Goal: Information Seeking & Learning: Learn about a topic

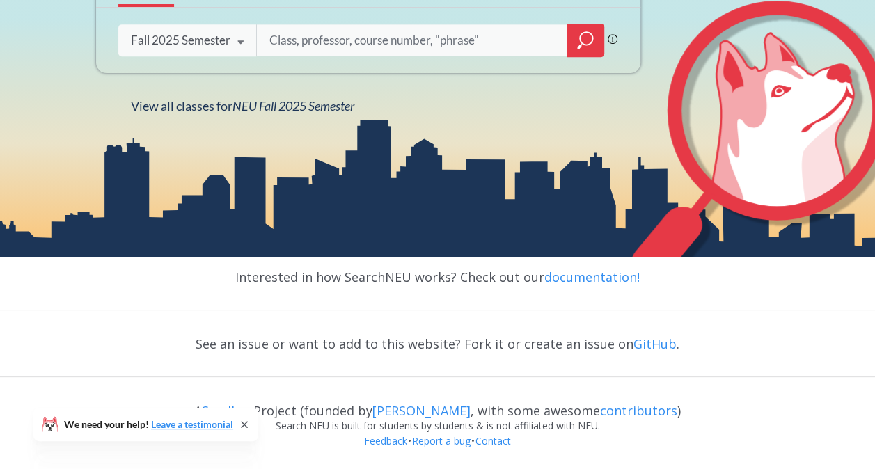
scroll to position [56, 0]
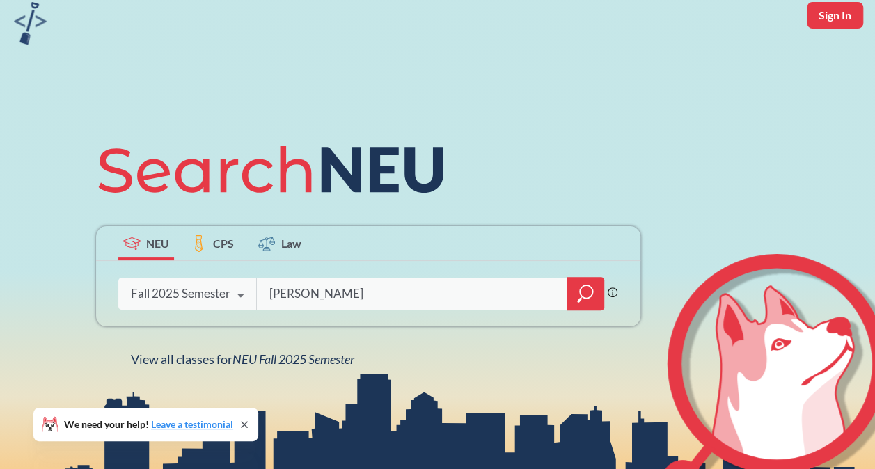
type input "[PERSON_NAME]"
click at [579, 301] on icon "magnifying glass" at bounding box center [579, 300] width 4 height 5
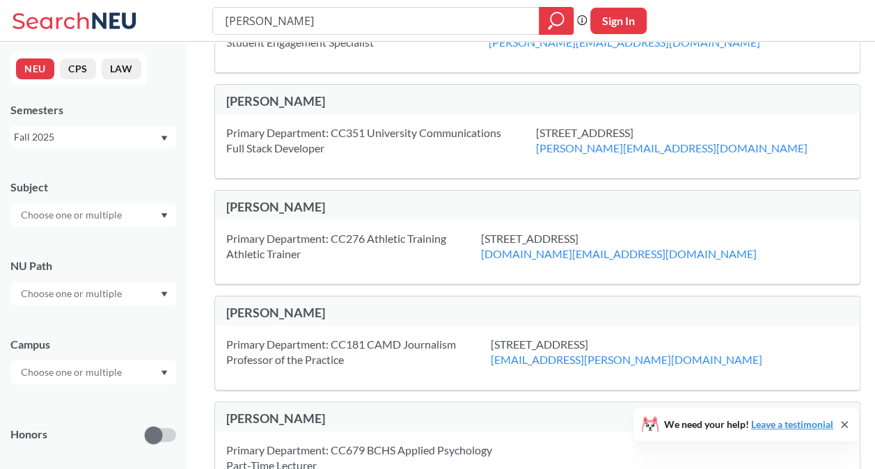
scroll to position [340, 0]
click at [287, 303] on div "[PERSON_NAME]" at bounding box center [381, 310] width 311 height 15
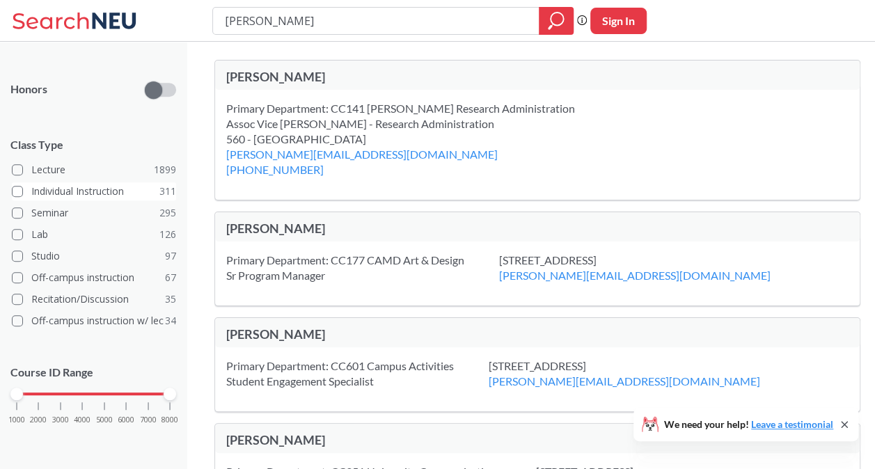
scroll to position [0, 0]
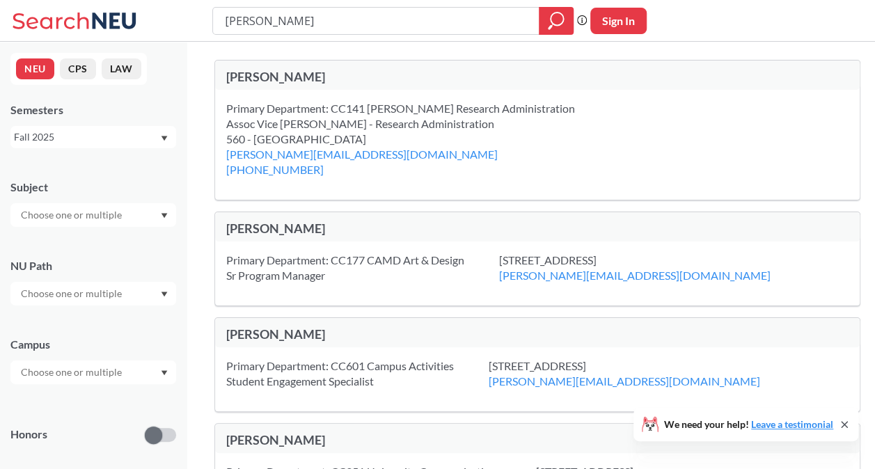
click at [63, 221] on input "text" at bounding box center [72, 215] width 117 height 17
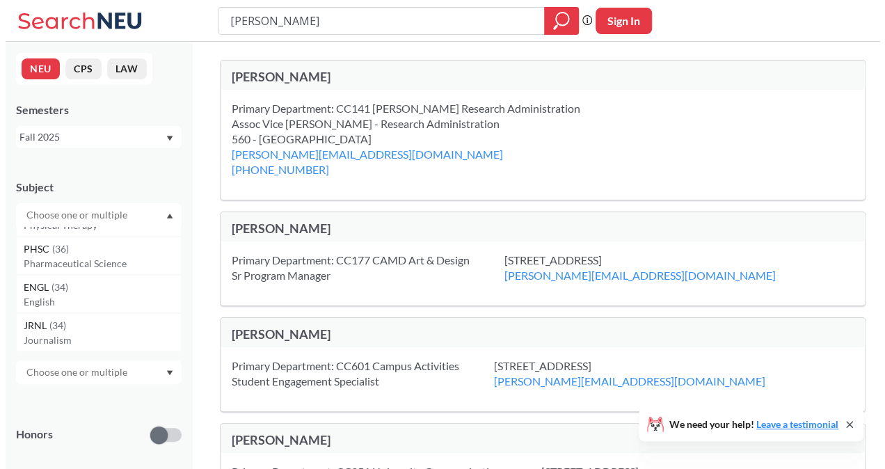
scroll to position [1022, 0]
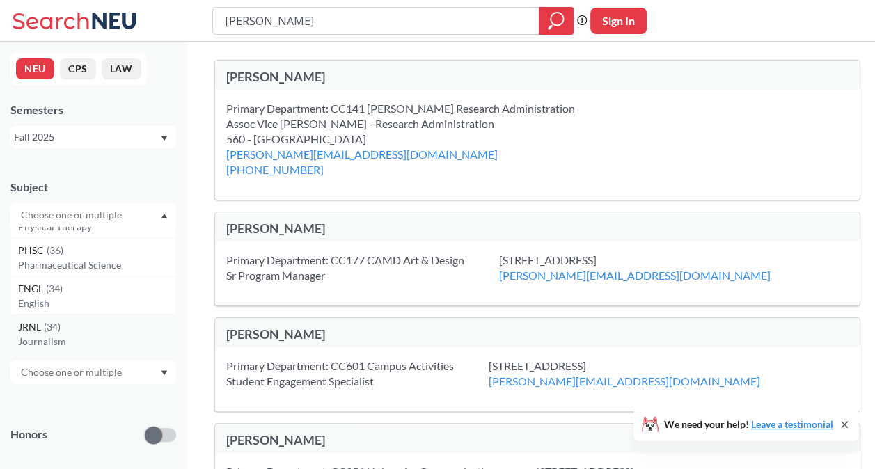
click at [49, 328] on span "( 34 )" at bounding box center [52, 327] width 17 height 12
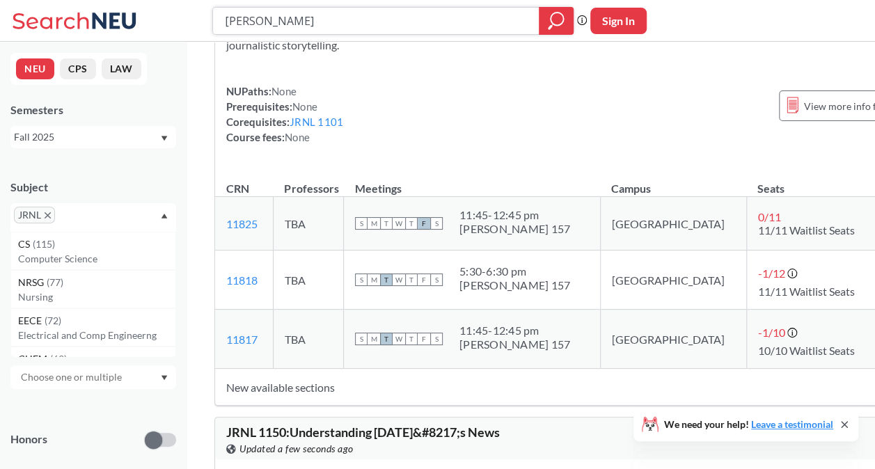
scroll to position [917, 0]
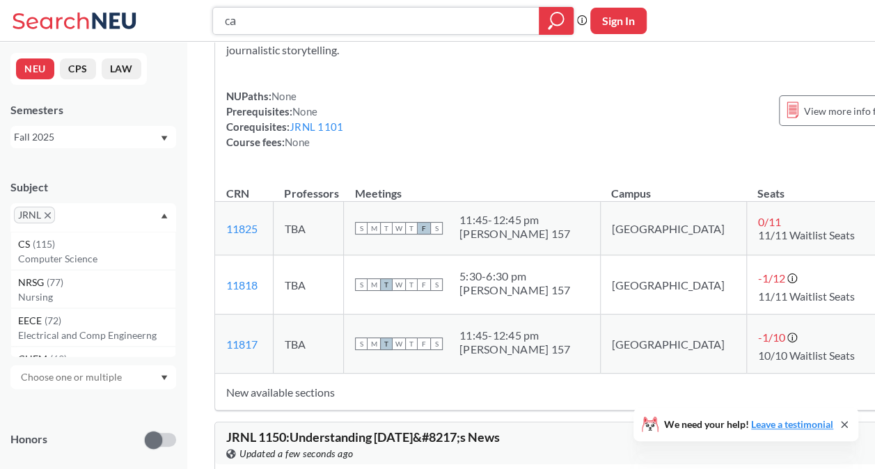
type input "c"
type input "6340"
click at [556, 22] on icon "magnifying glass" at bounding box center [556, 20] width 17 height 19
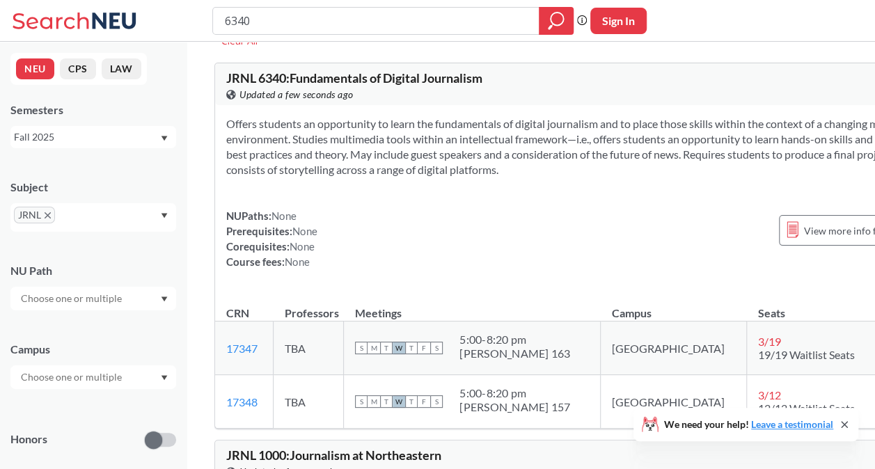
scroll to position [70, 0]
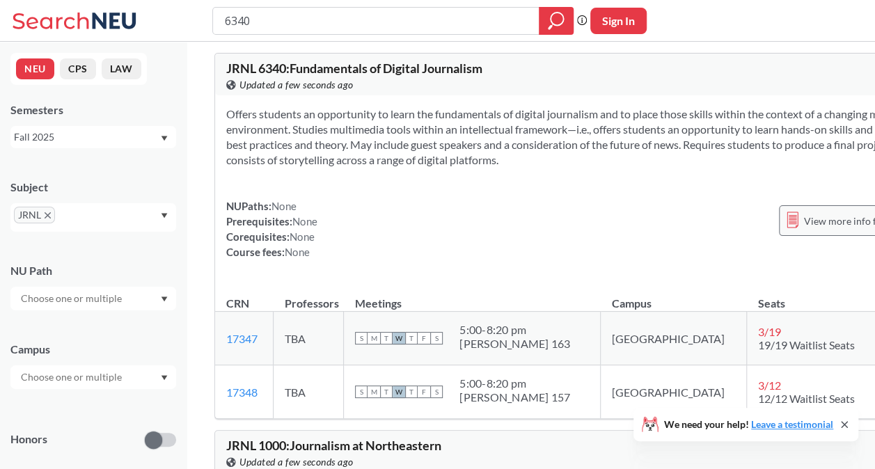
click at [804, 221] on span "View more info for this class" at bounding box center [865, 220] width 123 height 17
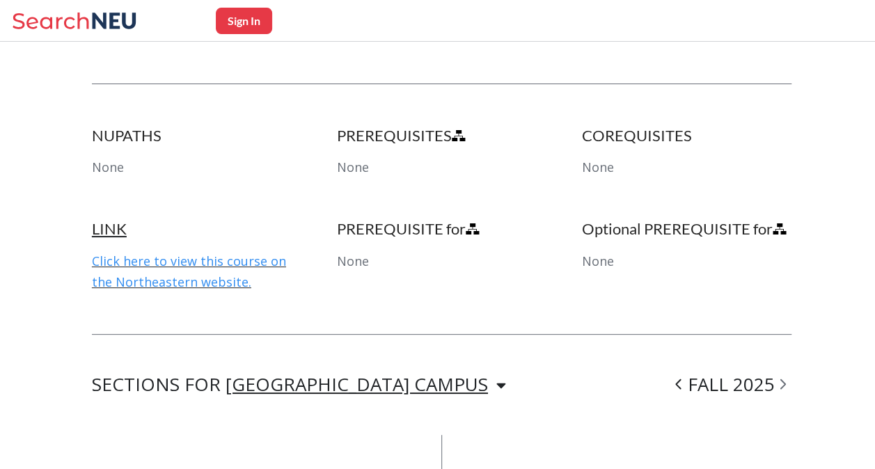
scroll to position [928, 0]
